Goal: Information Seeking & Learning: Learn about a topic

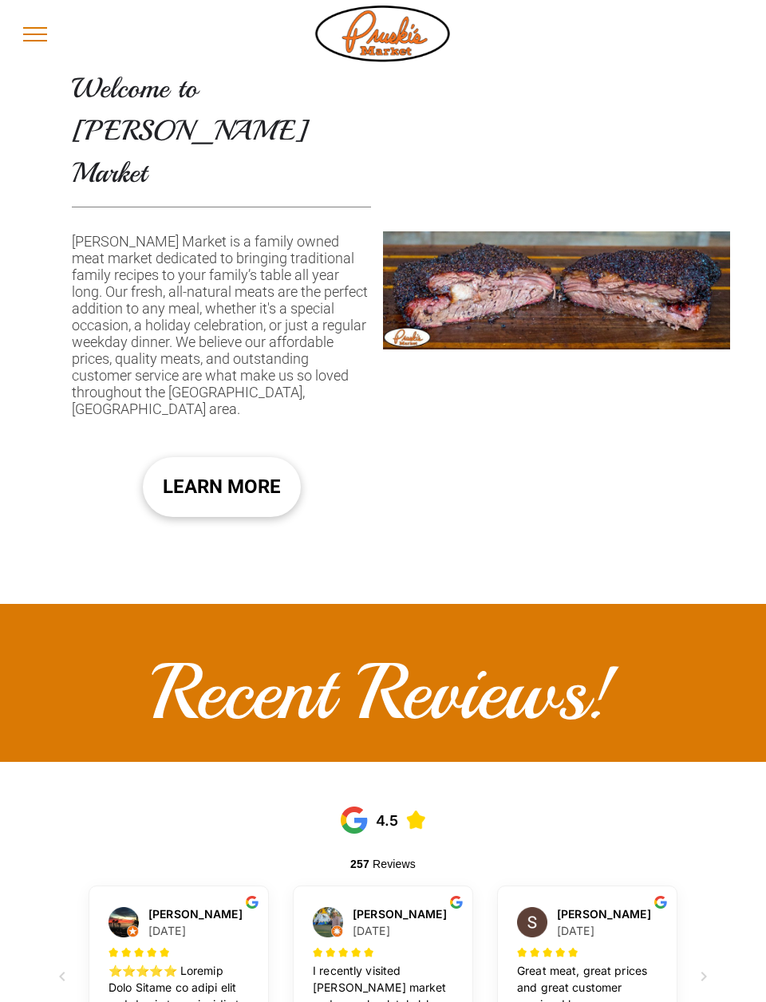
scroll to position [939, 0]
click at [241, 463] on span "LEARN MORE" at bounding box center [222, 487] width 118 height 48
